Goal: Information Seeking & Learning: Learn about a topic

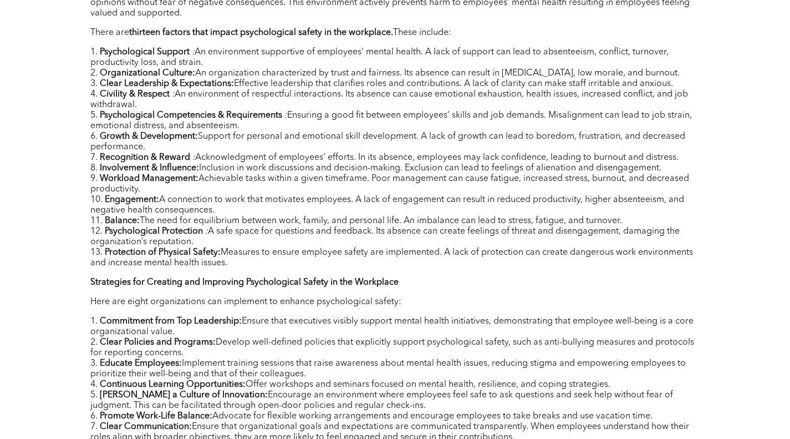
scroll to position [563, 0]
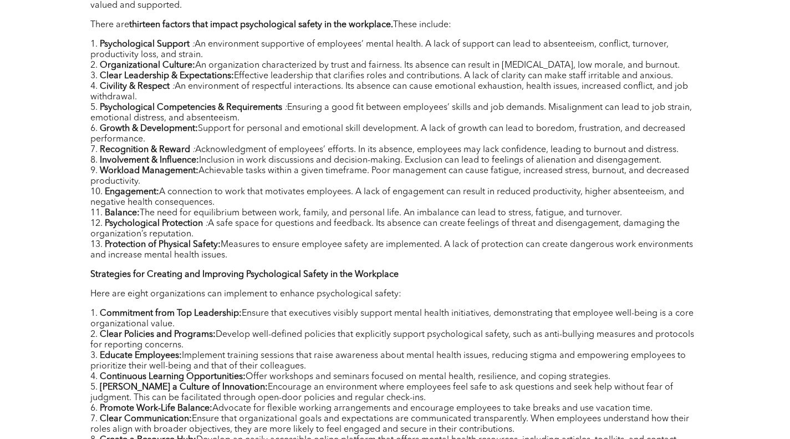
drag, startPoint x: 107, startPoint y: 180, endPoint x: 218, endPoint y: 193, distance: 112.2
click at [218, 193] on li "Engagement: A connection to work that motivates employees. A lack of engagement…" at bounding box center [395, 197] width 610 height 21
copy li "Engagement: A connection to work that motivates employees. A lack of engagement…"
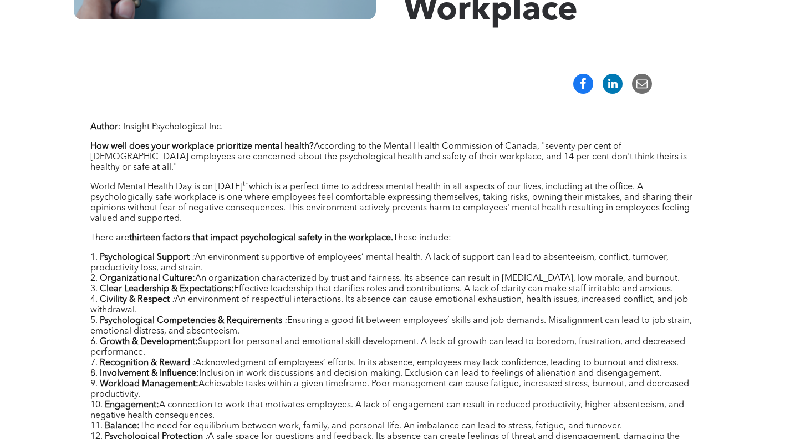
scroll to position [355, 0]
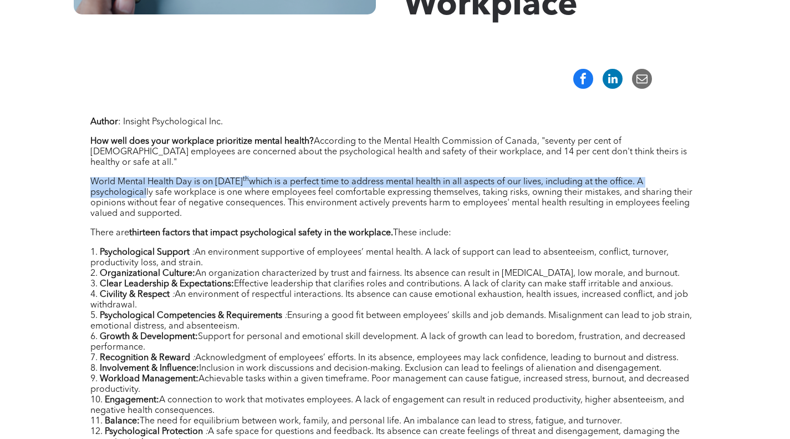
drag, startPoint x: 92, startPoint y: 174, endPoint x: 141, endPoint y: 183, distance: 49.7
click at [141, 183] on p "World Mental Health Day is on [DATE] which is a perfect time to address mental …" at bounding box center [395, 198] width 610 height 42
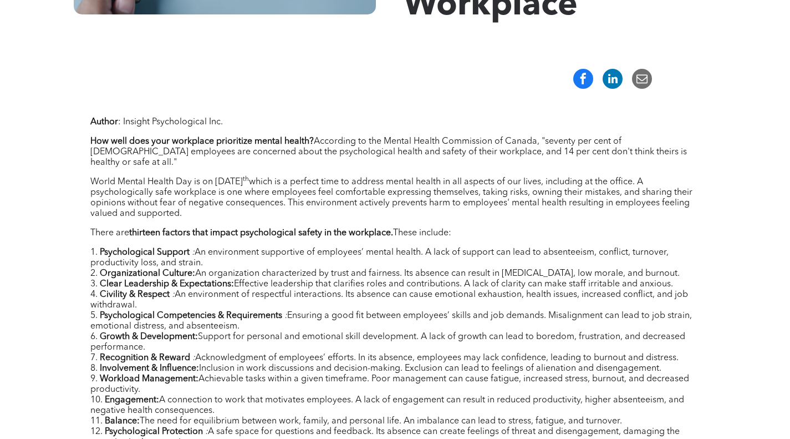
click at [481, 208] on p "World Mental Health Day is on [DATE] which is a perfect time to address mental …" at bounding box center [395, 198] width 610 height 42
drag, startPoint x: 660, startPoint y: 171, endPoint x: 690, endPoint y: 204, distance: 44.3
click at [690, 204] on p "World Mental Health Day is on [DATE] which is a perfect time to address mental …" at bounding box center [395, 198] width 610 height 42
copy p "A psychologically safe workplace is one where employees feel comfortable expres…"
drag, startPoint x: 95, startPoint y: 222, endPoint x: 155, endPoint y: 221, distance: 59.9
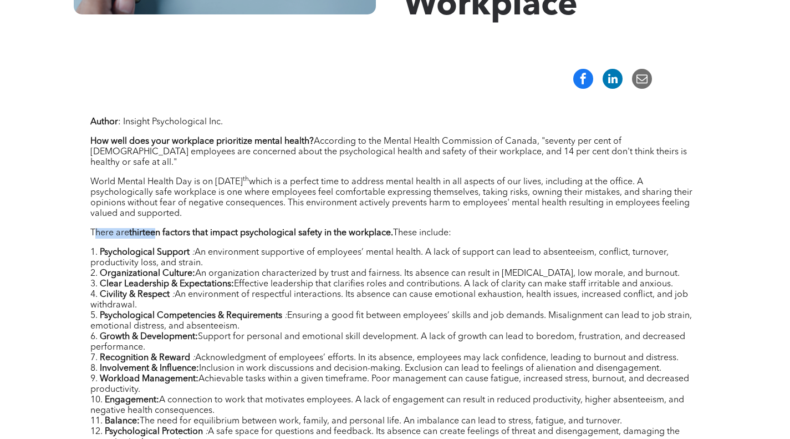
click at [155, 228] on p "There are thirteen factors that impact psychological safety in the workplace. T…" at bounding box center [395, 233] width 610 height 11
click at [101, 228] on p "There are thirteen factors that impact psychological safety in the workplace. T…" at bounding box center [395, 233] width 610 height 11
drag, startPoint x: 89, startPoint y: 221, endPoint x: 472, endPoint y: 226, distance: 383.1
copy p "There are thirteen factors that impact psychological safety in the workplace. T…"
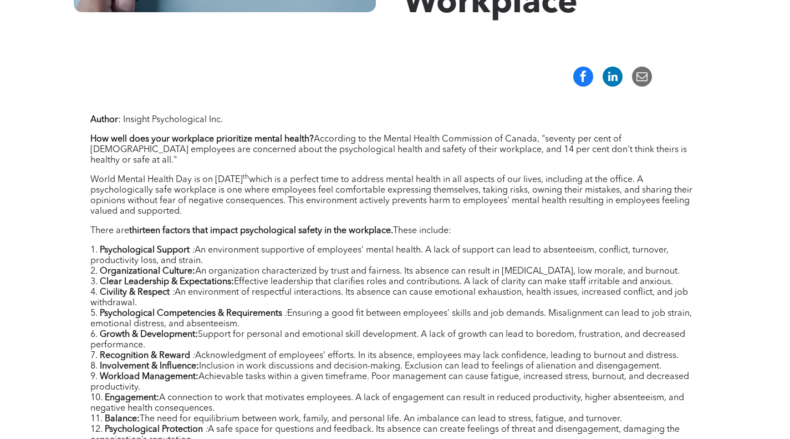
scroll to position [358, 0]
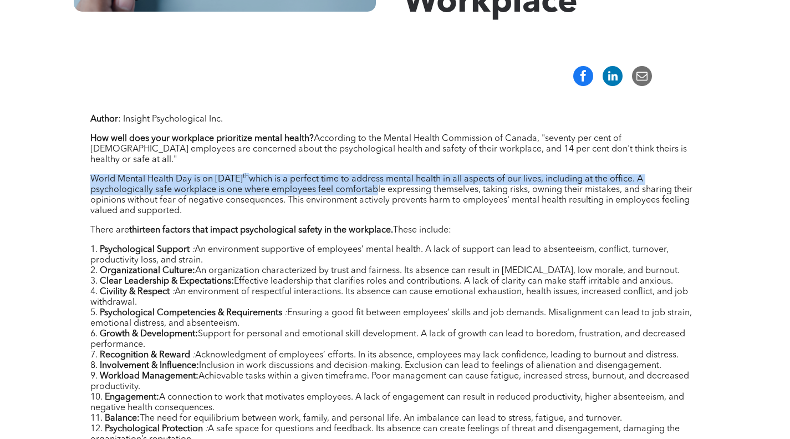
drag, startPoint x: 90, startPoint y: 166, endPoint x: 365, endPoint y: 177, distance: 274.6
click at [365, 177] on p "World Mental Health Day is on [DATE] which is a perfect time to address mental …" at bounding box center [395, 195] width 610 height 42
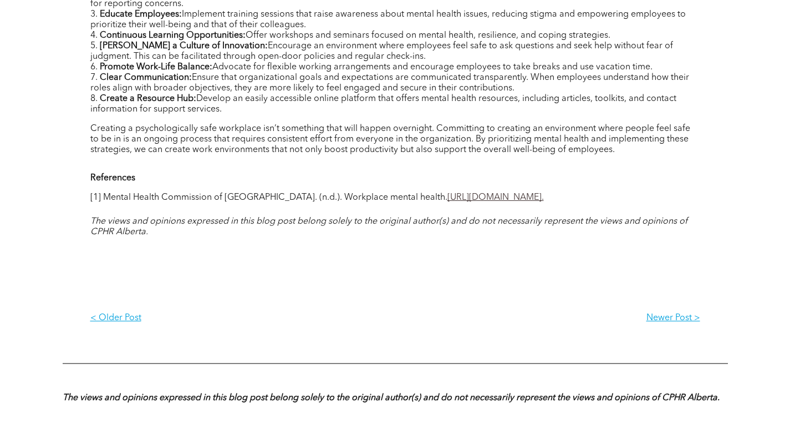
scroll to position [633, 0]
